Goal: Find specific page/section: Find specific page/section

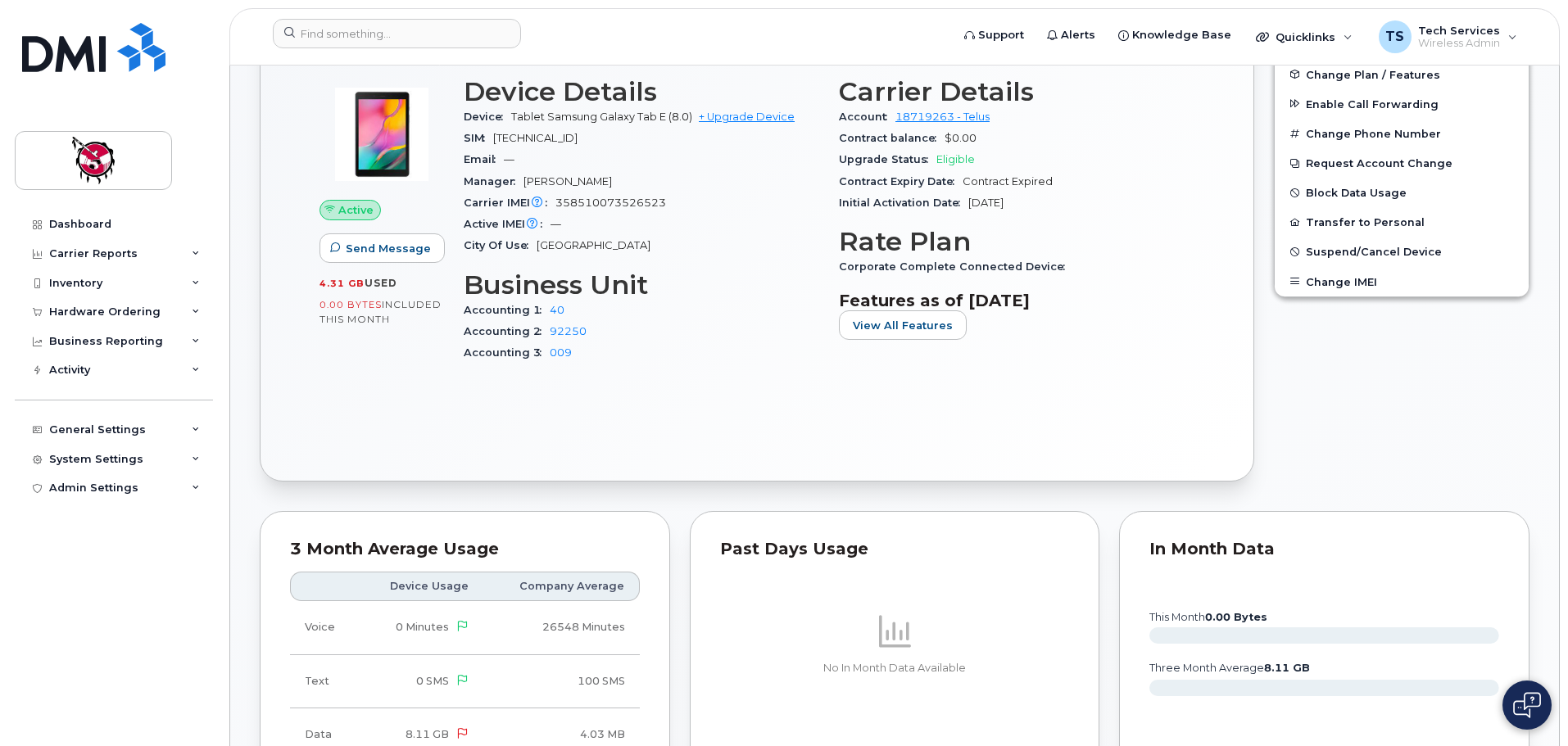
scroll to position [574, 0]
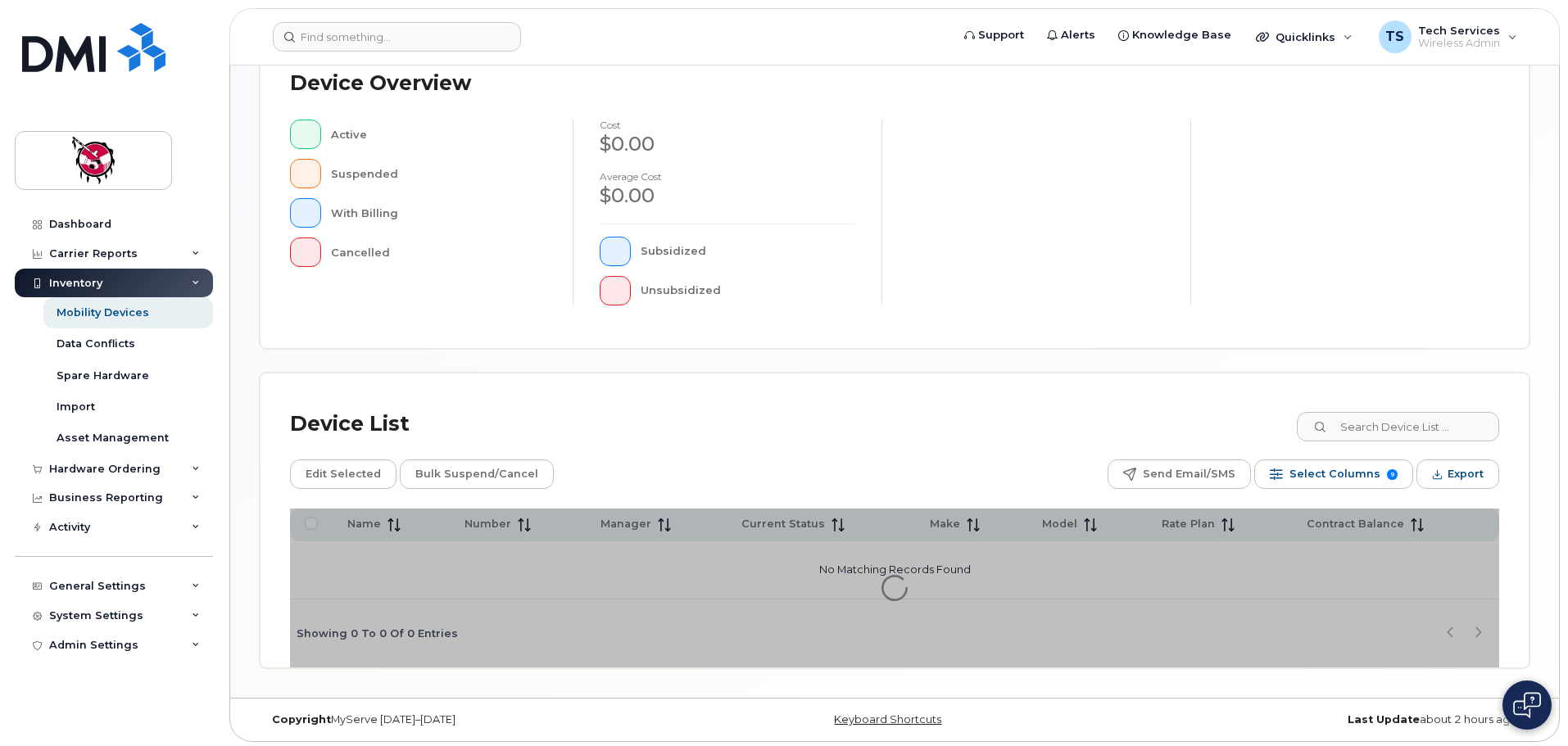
scroll to position [380, 0]
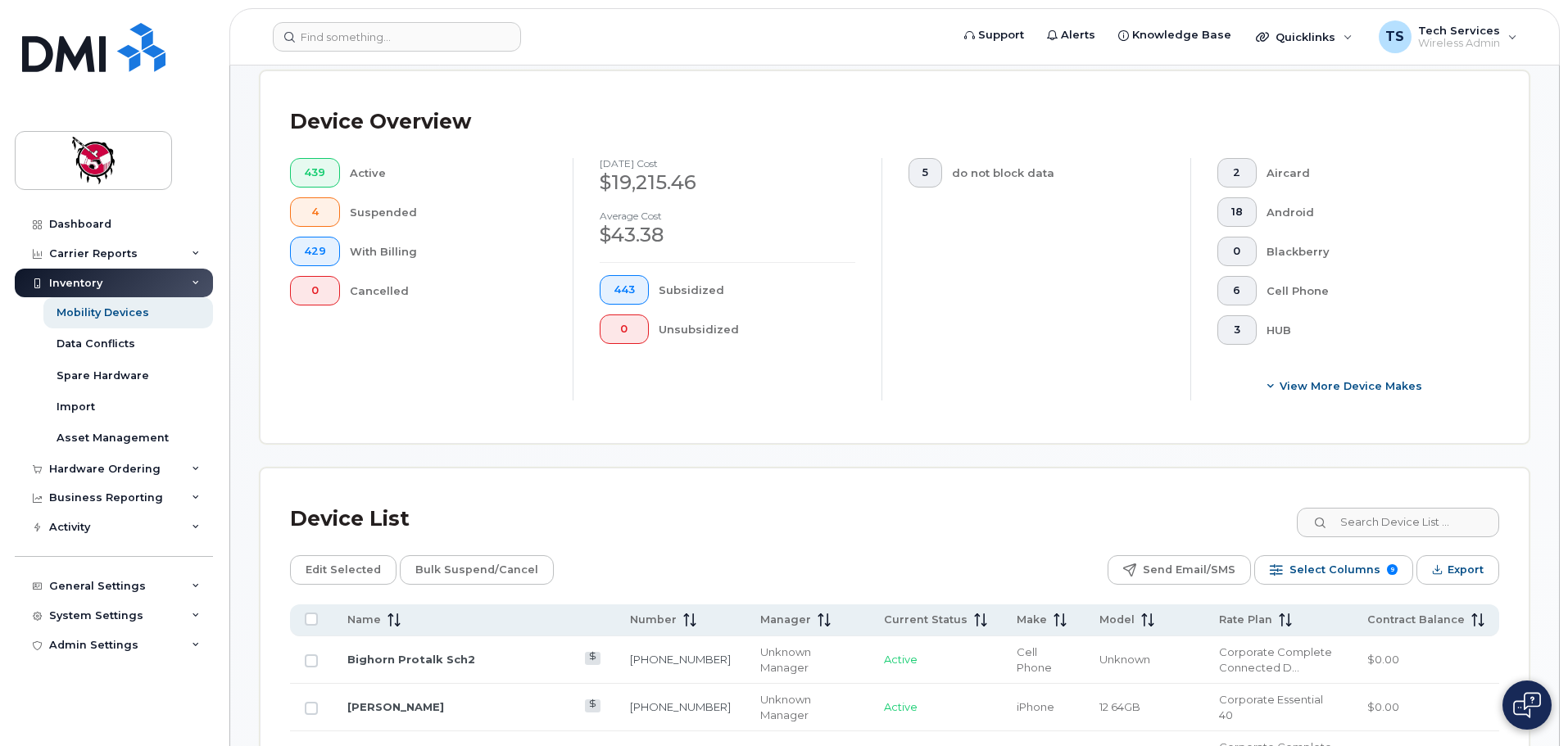
drag, startPoint x: 1395, startPoint y: 414, endPoint x: 1395, endPoint y: 430, distance: 16.0
click at [1396, 414] on div "Device Overview 439 Active 4 Suspended 429 With Billing 0 Cancelled [DATE] cost…" at bounding box center [894, 257] width 1268 height 372
click at [1380, 508] on input at bounding box center [1397, 522] width 204 height 29
type input "8081"
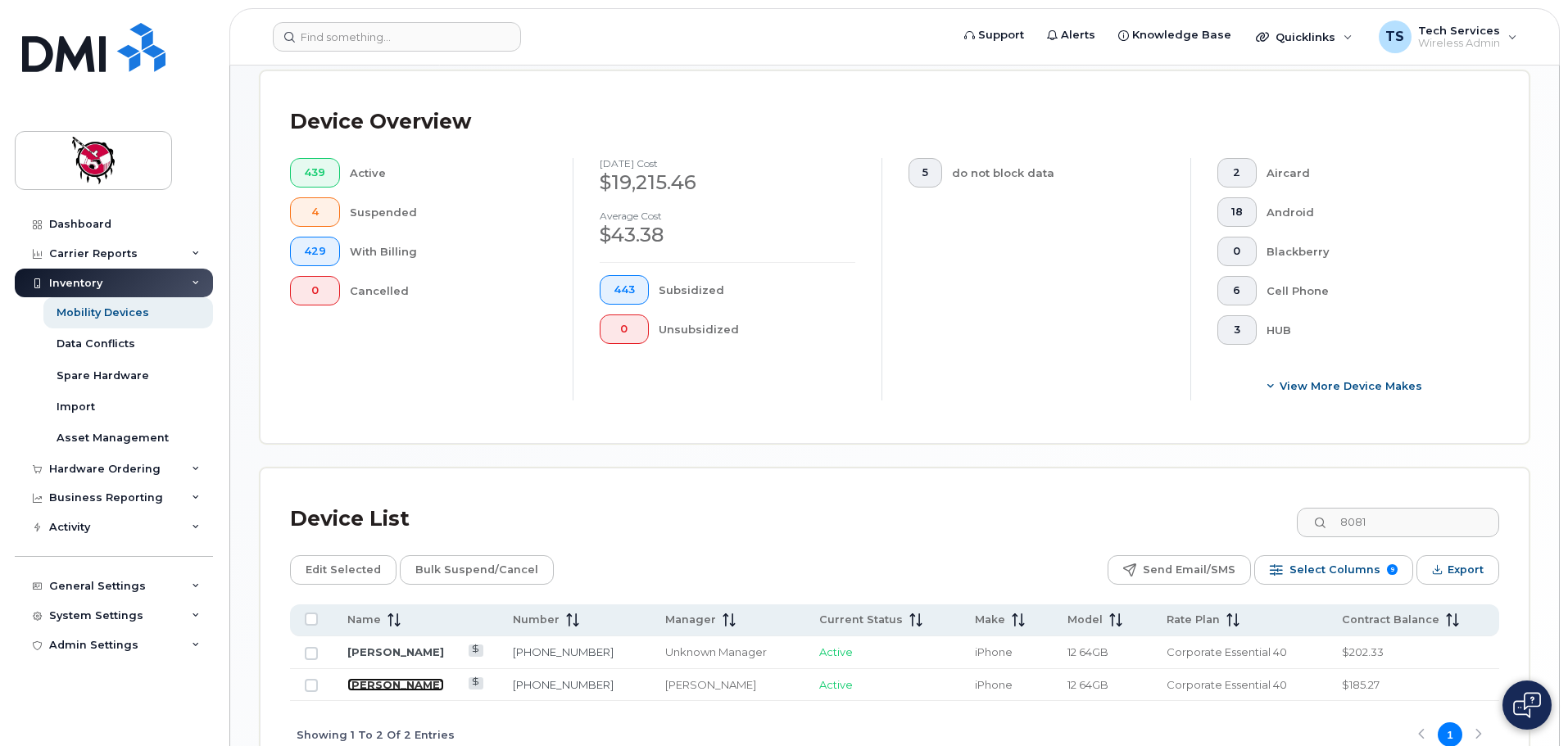
click at [405, 678] on link "[PERSON_NAME]" at bounding box center [395, 685] width 96 height 13
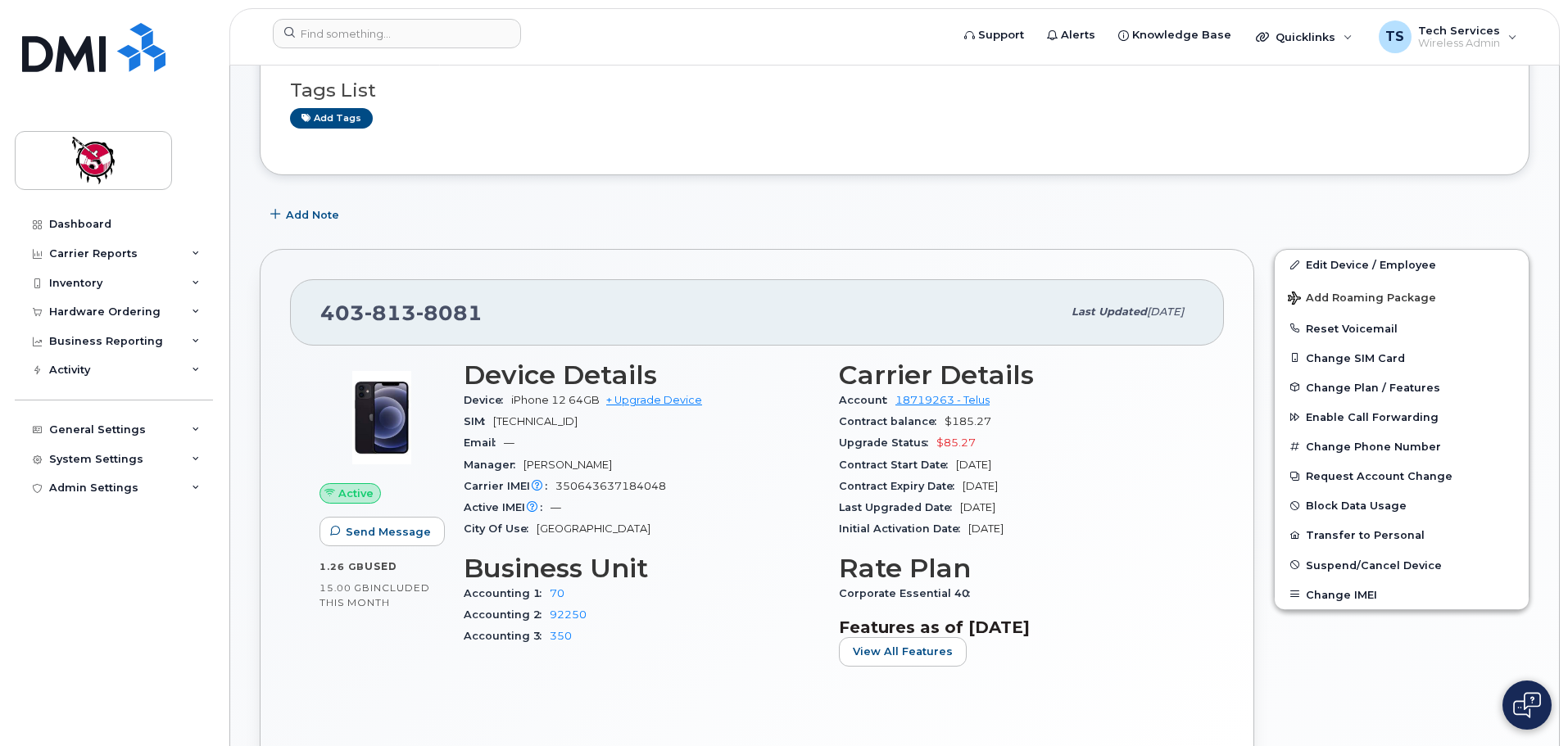
scroll to position [164, 0]
